Goal: Task Accomplishment & Management: Manage account settings

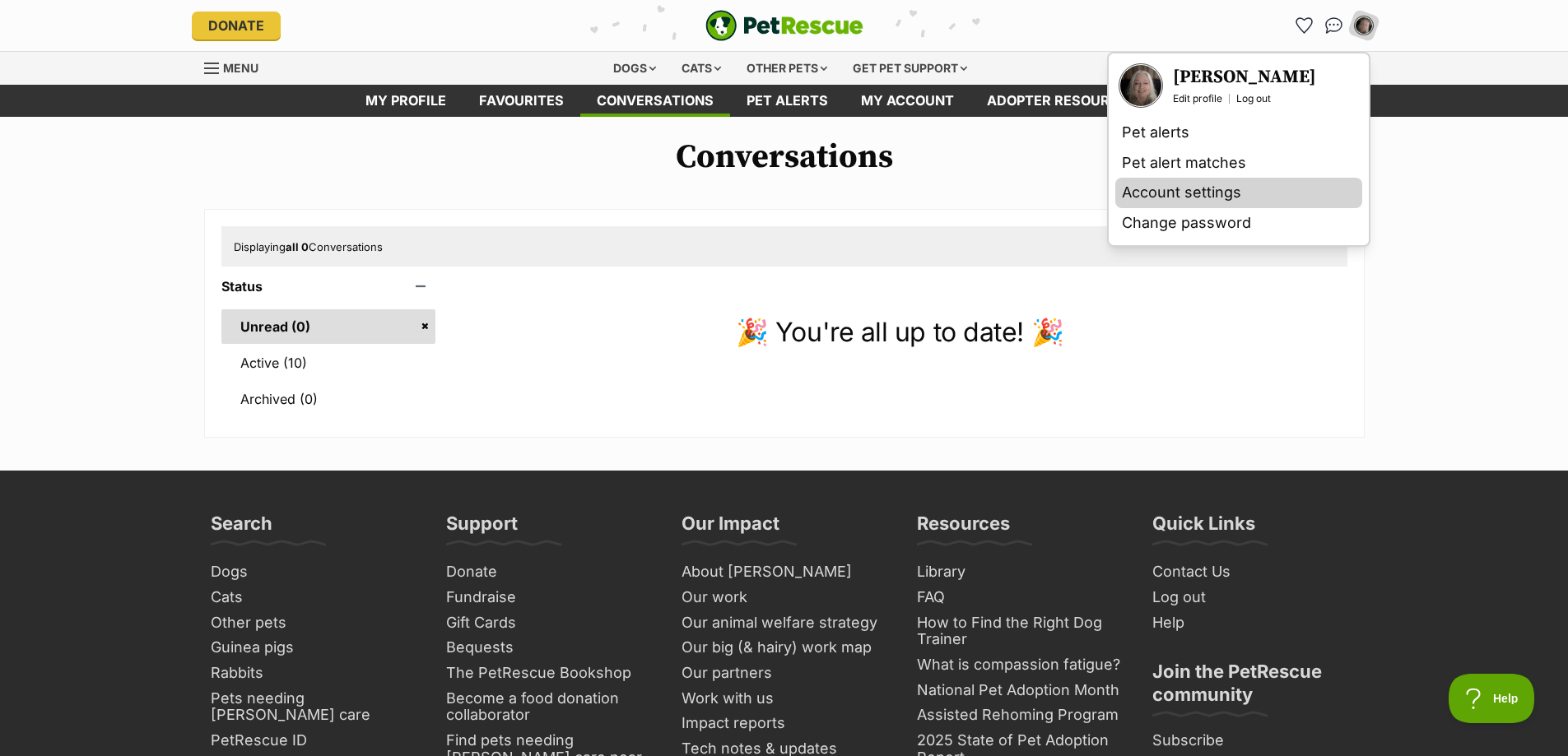
click at [1219, 191] on link "Account settings" at bounding box center [1238, 193] width 247 height 31
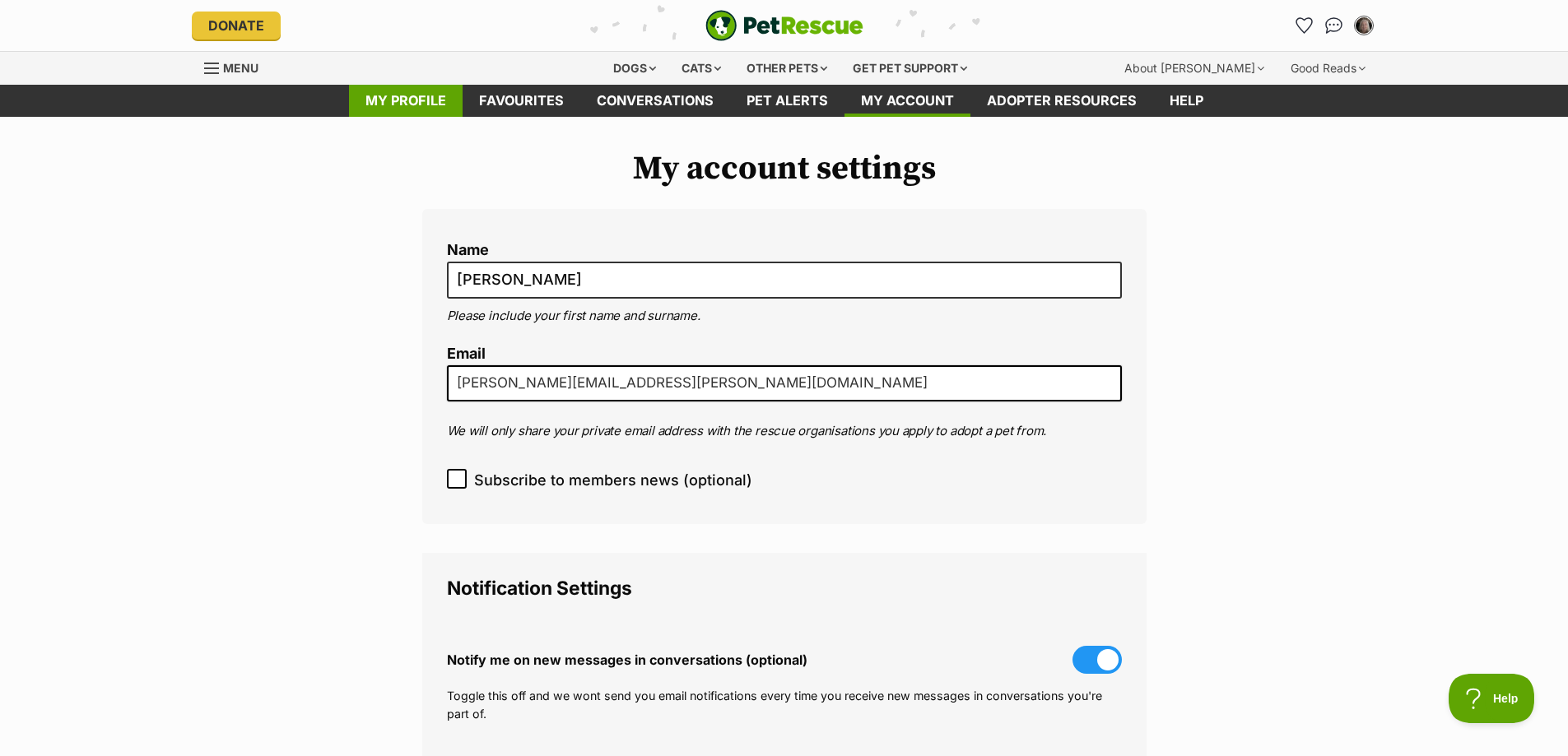
click at [410, 102] on link "My profile" at bounding box center [405, 100] width 113 height 32
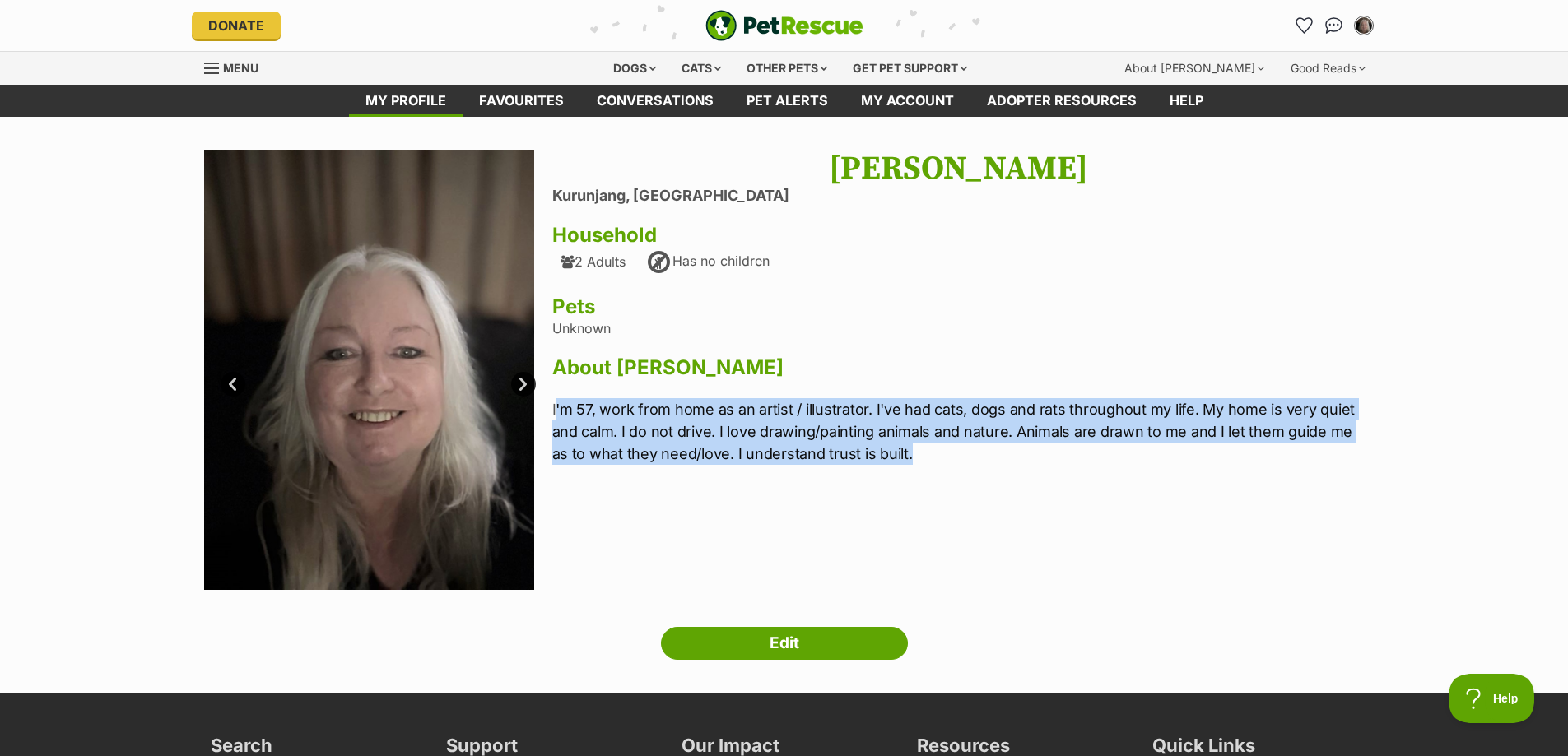
click at [553, 405] on p "I'm 57, work from home as an artist / illustrator. I've had cats, dogs and rats…" at bounding box center [959, 431] width 813 height 67
click at [631, 416] on p "I'm 57, work from home as an artist / illustrator. I've had cats, dogs and rats…" at bounding box center [959, 431] width 813 height 67
click at [995, 508] on div "Rosalie McCallum Kurunjang, Victoria Household 2 Adults Has no children Pets Un…" at bounding box center [959, 372] width 813 height 444
click at [951, 460] on p "I'm 57, work from home as an artist / illustrator. I've had cats, dogs and rats…" at bounding box center [959, 431] width 813 height 67
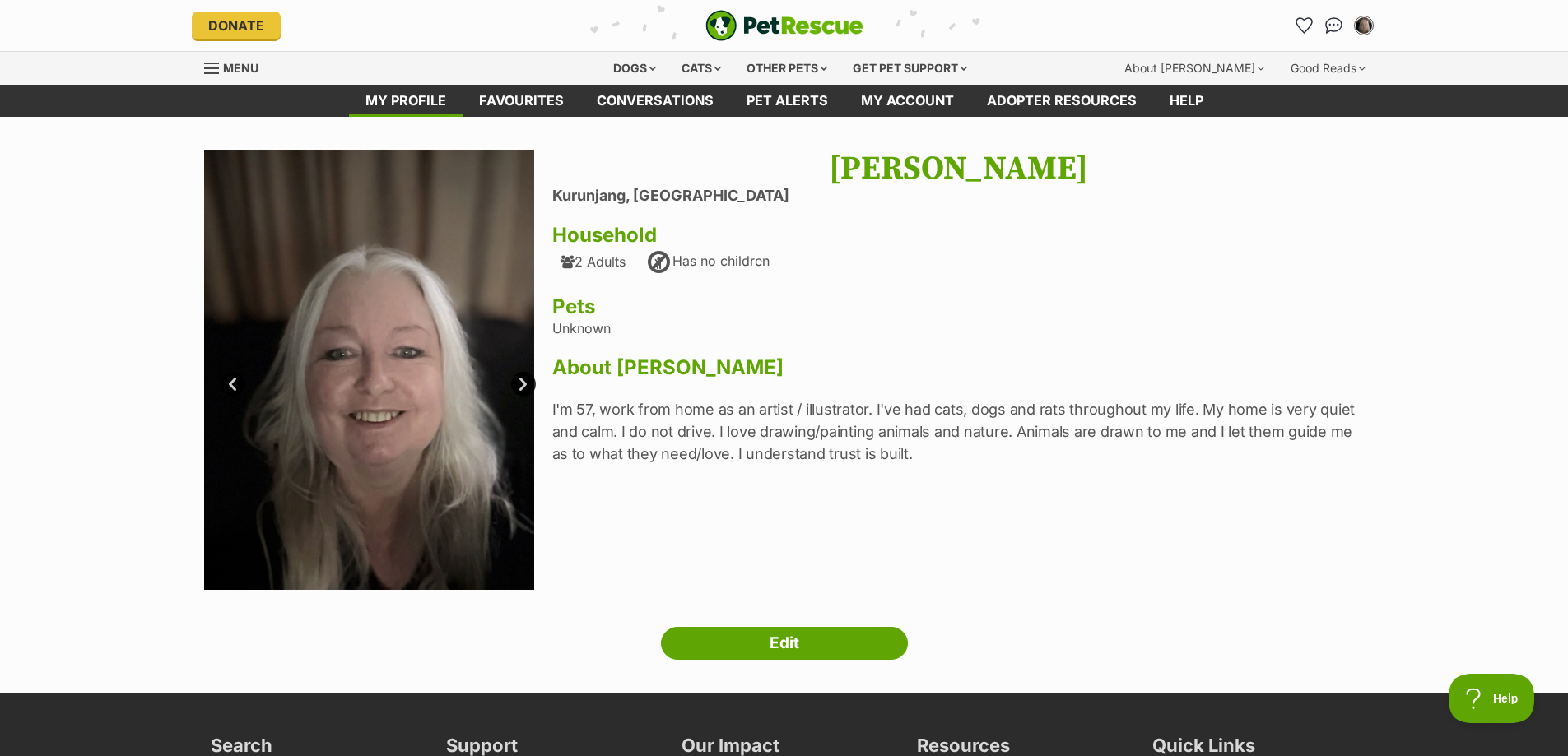
click at [560, 408] on p "I'm 57, work from home as an artist / illustrator. I've had cats, dogs and rats…" at bounding box center [959, 431] width 813 height 67
click at [544, 400] on li at bounding box center [378, 372] width 348 height 444
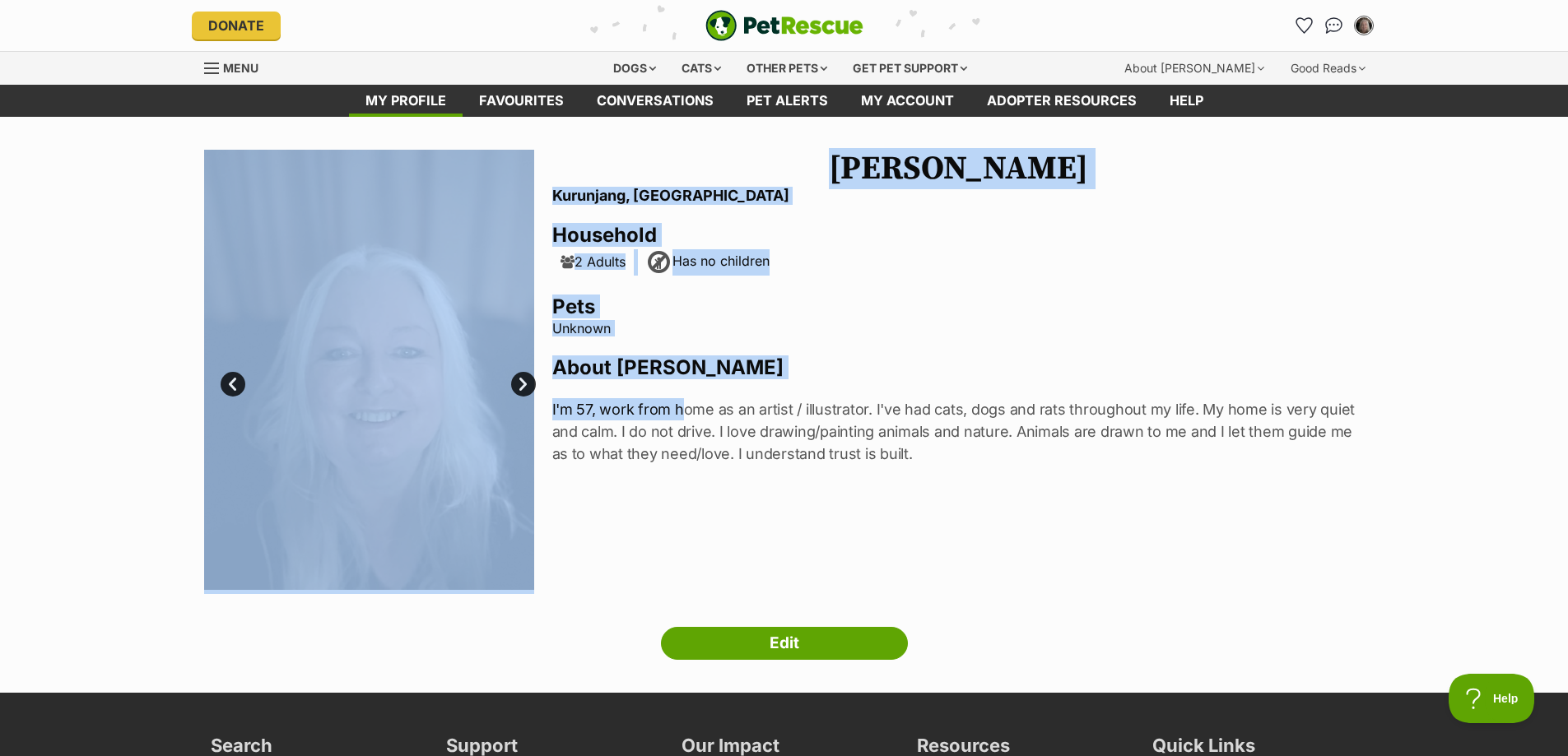
drag, startPoint x: 546, startPoint y: 400, endPoint x: 684, endPoint y: 419, distance: 139.3
click at [683, 419] on section "Next Prev 1 2 3 4 5 6 7 8 9 10 Rosalie McCallum Kurunjang, Victoria Household 2…" at bounding box center [784, 372] width 1161 height 444
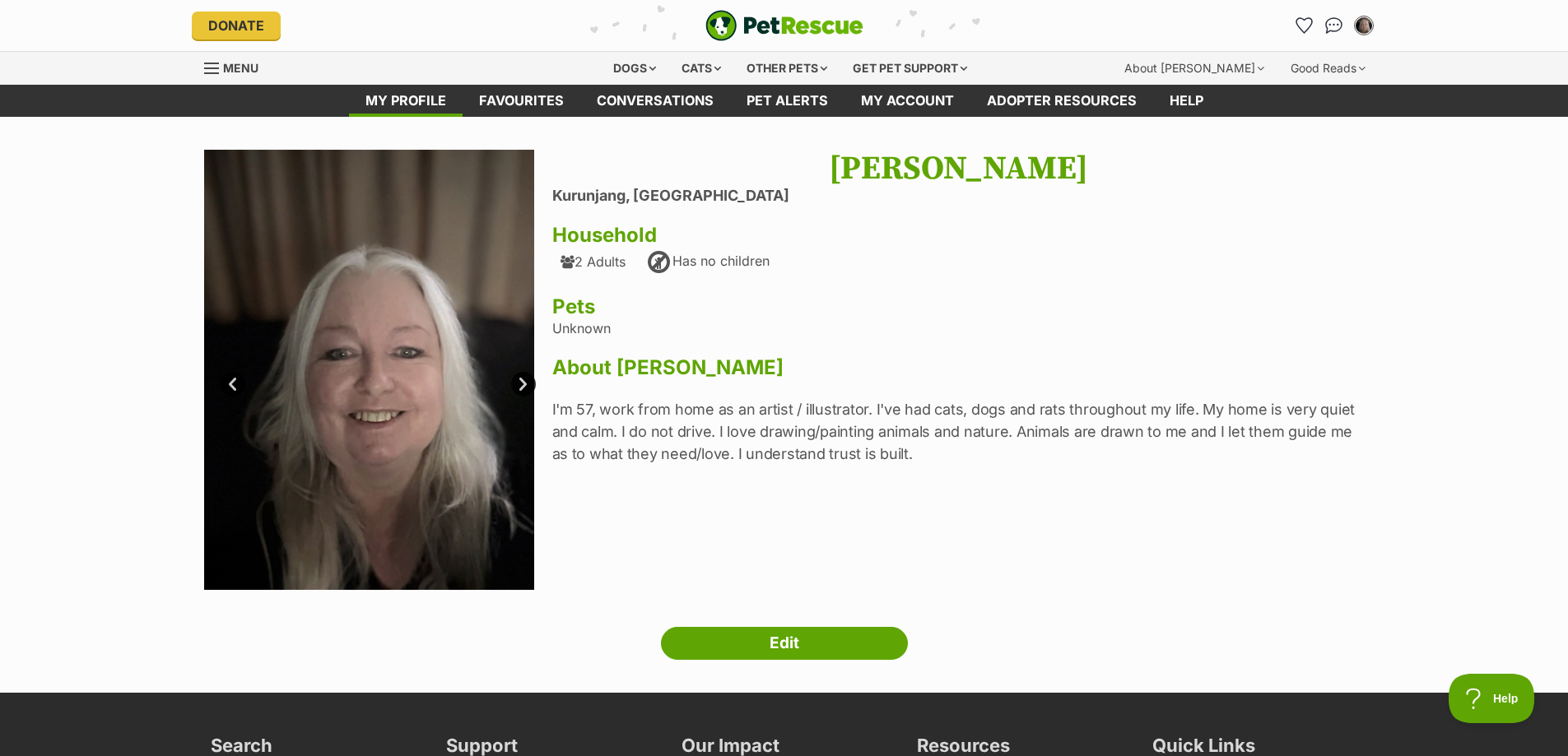
drag, startPoint x: 832, startPoint y: 442, endPoint x: 859, endPoint y: 443, distance: 27.0
click at [833, 442] on p "I'm 57, work from home as an artist / illustrator. I've had cats, dogs and rats…" at bounding box center [959, 431] width 813 height 67
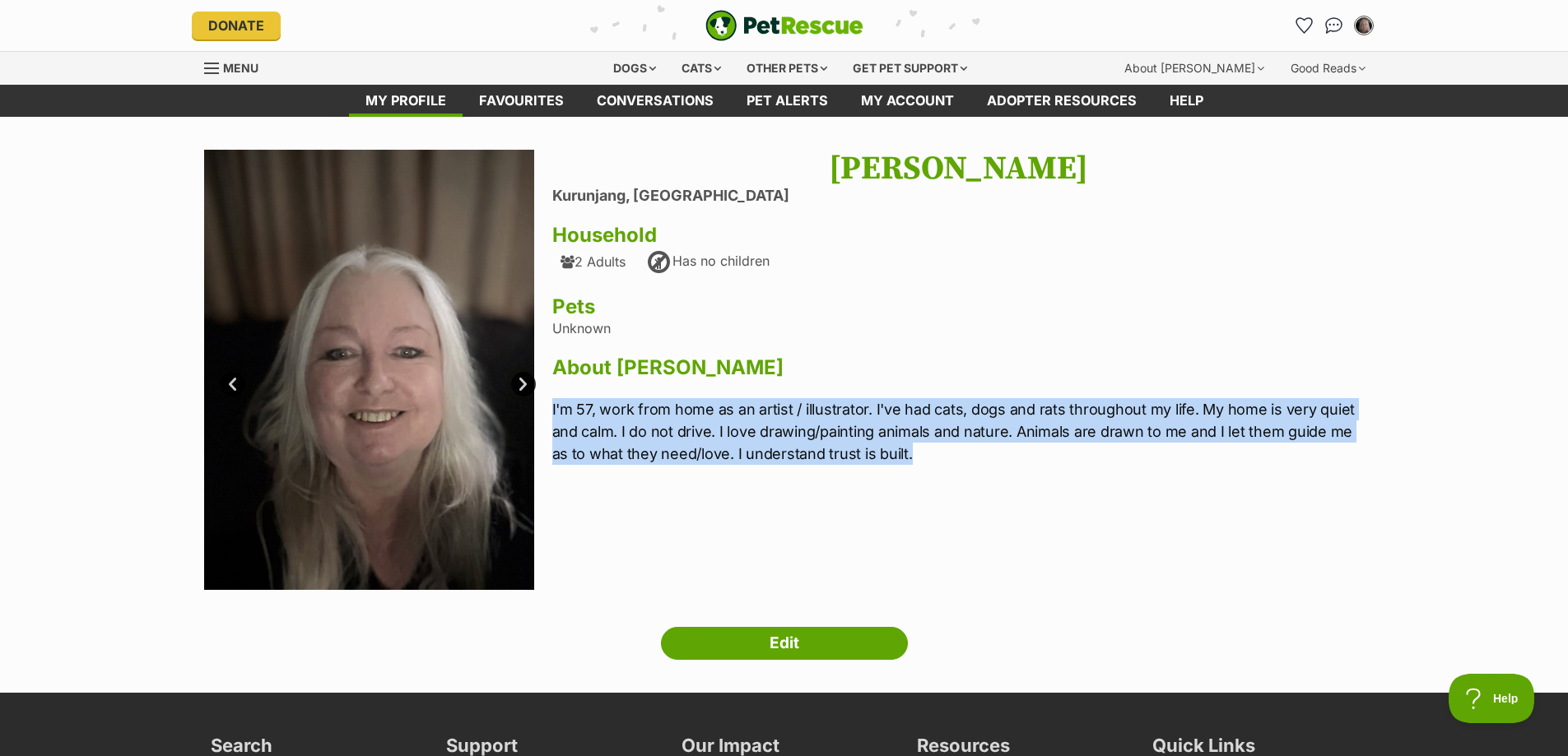
drag, startPoint x: 911, startPoint y: 455, endPoint x: 552, endPoint y: 413, distance: 361.4
click at [552, 413] on p "I'm 57, work from home as an artist / illustrator. I've had cats, dogs and rats…" at bounding box center [959, 431] width 813 height 67
copy p "I'm 57, work from home as an artist / illustrator. I've had cats, dogs and rats…"
